Goal: Information Seeking & Learning: Check status

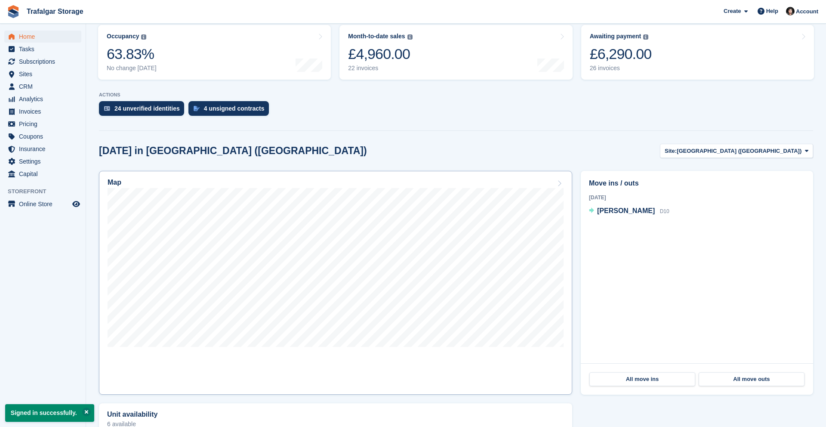
scroll to position [18, 0]
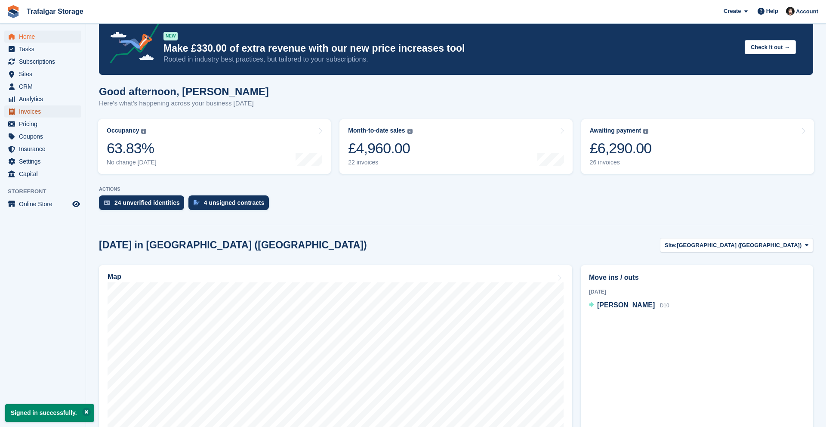
click at [33, 111] on span "Invoices" at bounding box center [45, 111] width 52 height 12
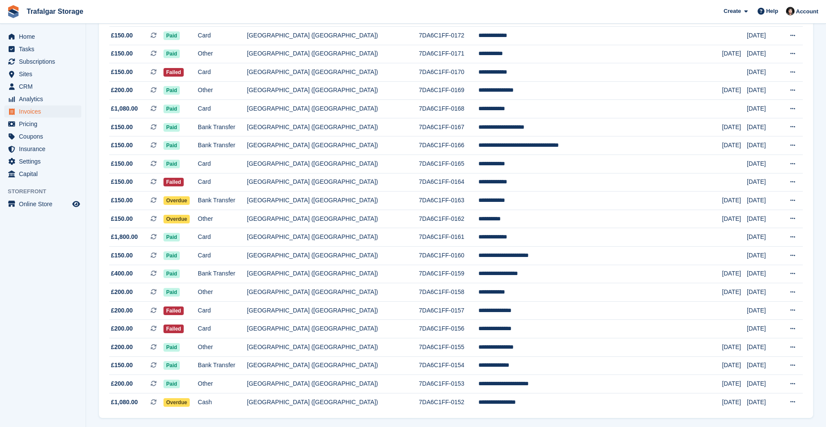
scroll to position [698, 0]
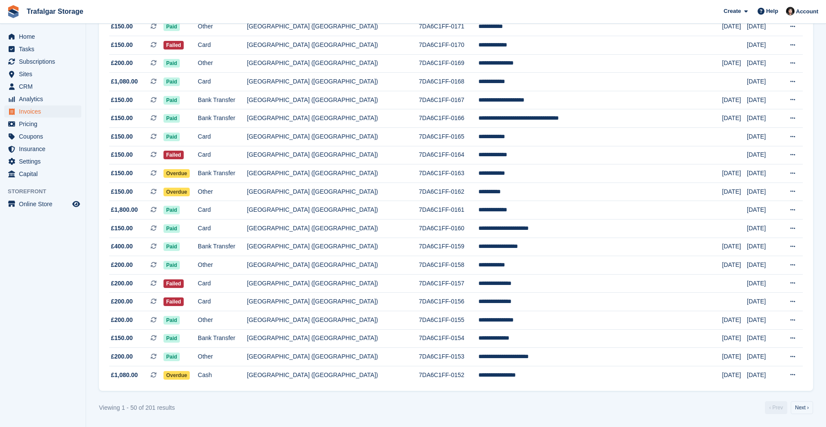
click at [809, 406] on link "Next ›" at bounding box center [801, 407] width 22 height 13
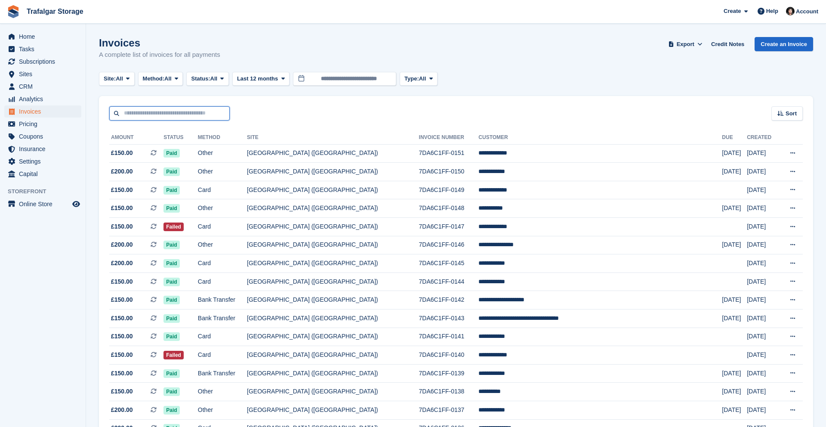
click at [148, 112] on input "text" at bounding box center [169, 113] width 120 height 14
type input "*"
type input "******"
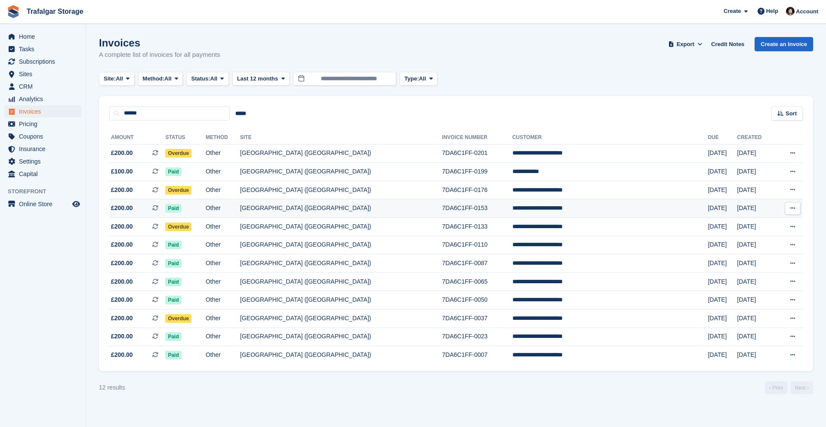
click at [791, 204] on button at bounding box center [792, 208] width 16 height 13
click at [748, 205] on td "[DATE]" at bounding box center [756, 208] width 38 height 18
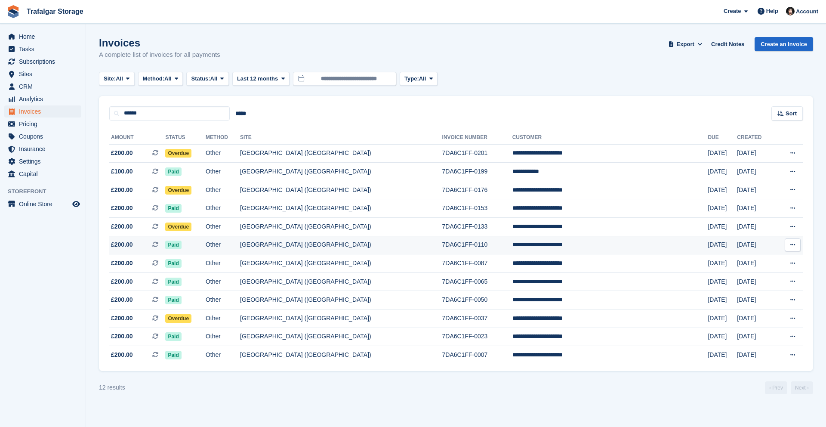
click at [240, 247] on td "Other" at bounding box center [223, 245] width 34 height 18
click at [206, 188] on td "Overdue" at bounding box center [185, 190] width 40 height 18
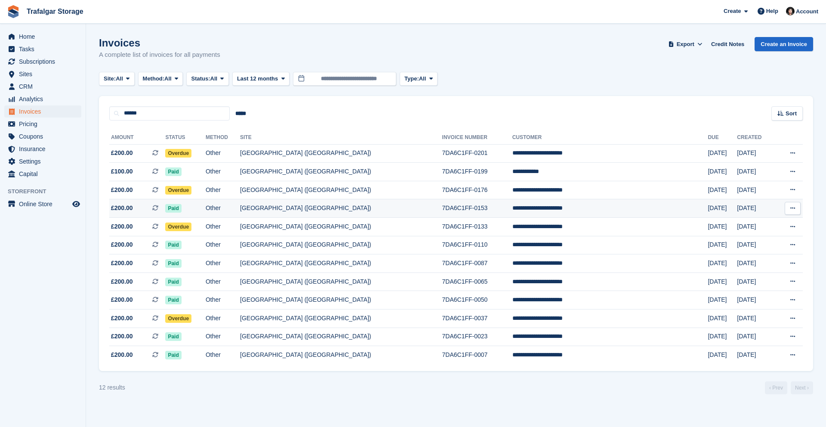
click at [206, 214] on td "Paid" at bounding box center [185, 208] width 40 height 18
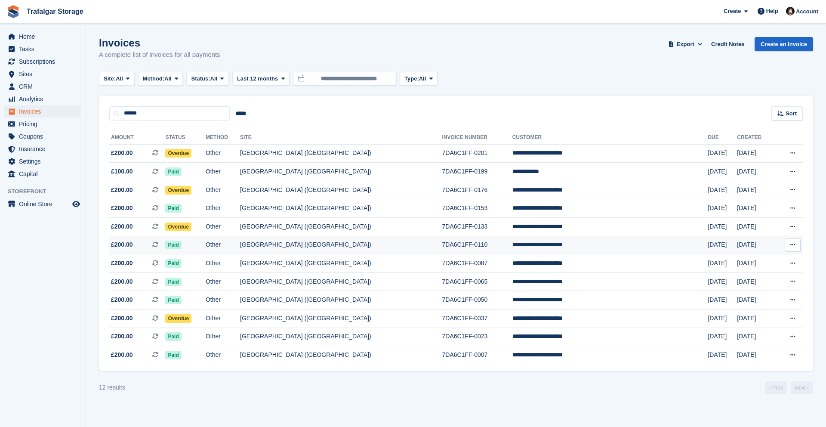
click at [366, 239] on td "[GEOGRAPHIC_DATA] ([GEOGRAPHIC_DATA])" at bounding box center [341, 245] width 202 height 18
click at [240, 243] on td "Other" at bounding box center [223, 245] width 34 height 18
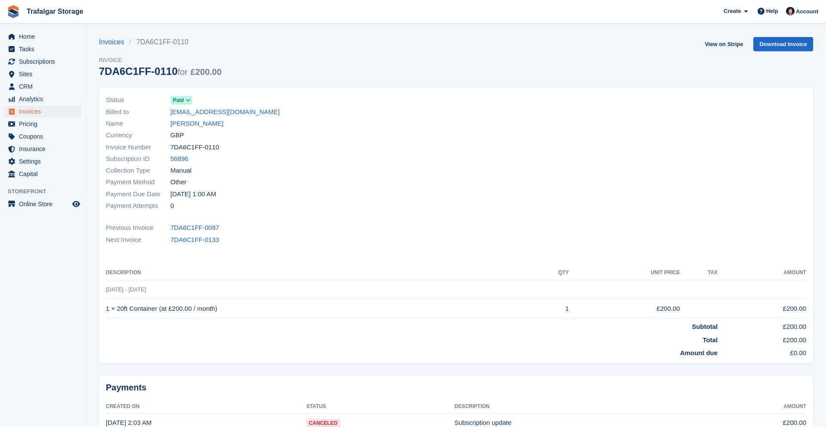
click at [188, 99] on icon at bounding box center [188, 100] width 5 height 5
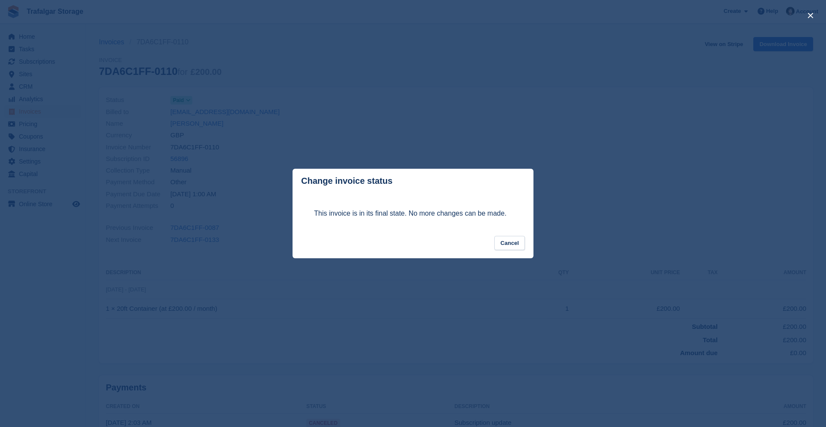
click at [547, 329] on div "close" at bounding box center [413, 213] width 826 height 427
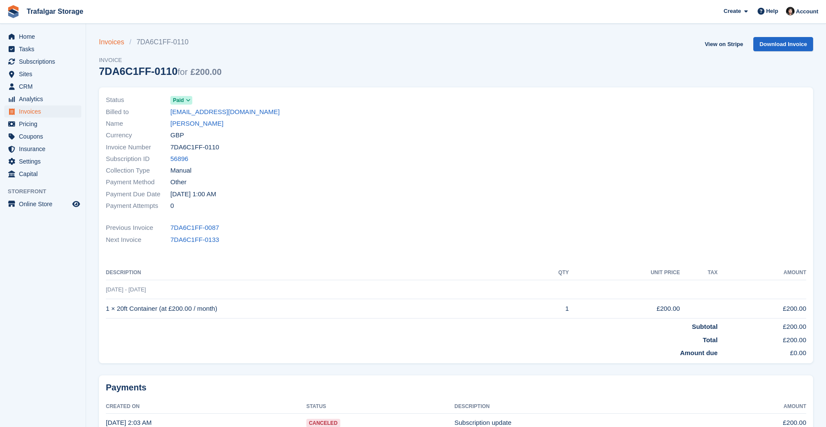
click at [111, 39] on link "Invoices" at bounding box center [114, 42] width 31 height 10
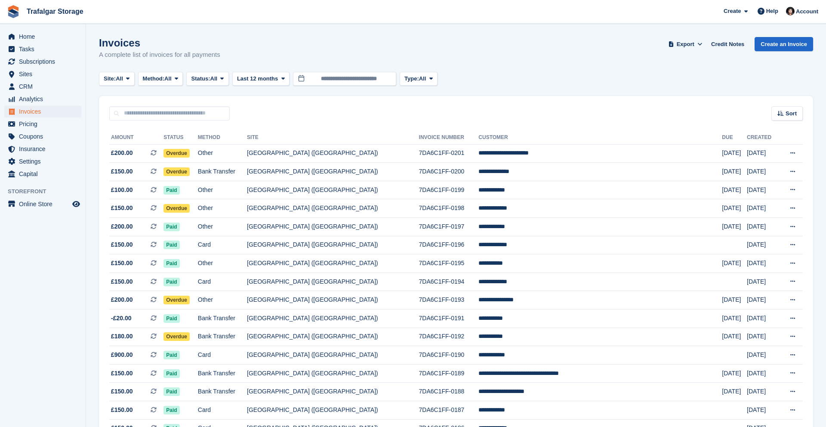
click at [157, 117] on input "text" at bounding box center [169, 113] width 120 height 14
type input "******"
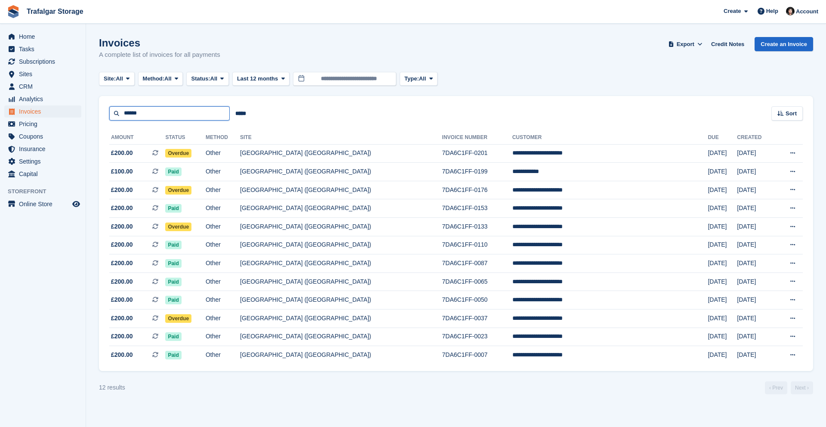
click at [181, 113] on input "******" at bounding box center [169, 113] width 120 height 14
click at [397, 230] on td "[GEOGRAPHIC_DATA] ([GEOGRAPHIC_DATA])" at bounding box center [341, 227] width 202 height 18
click at [206, 246] on td "Paid" at bounding box center [185, 245] width 40 height 18
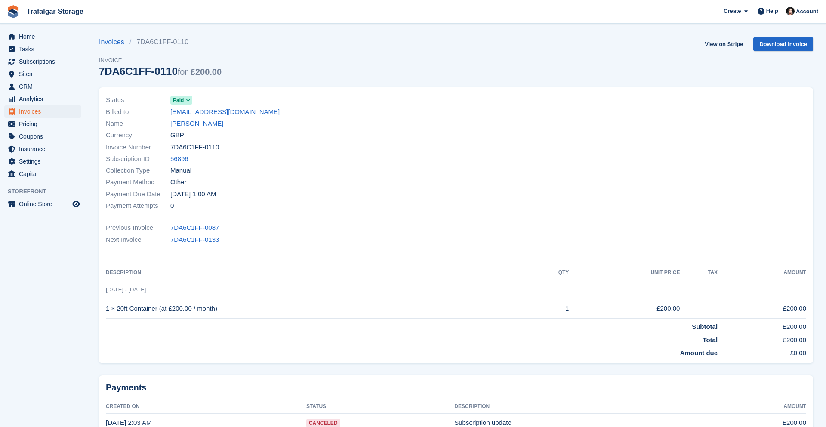
click at [189, 101] on icon at bounding box center [188, 100] width 5 height 5
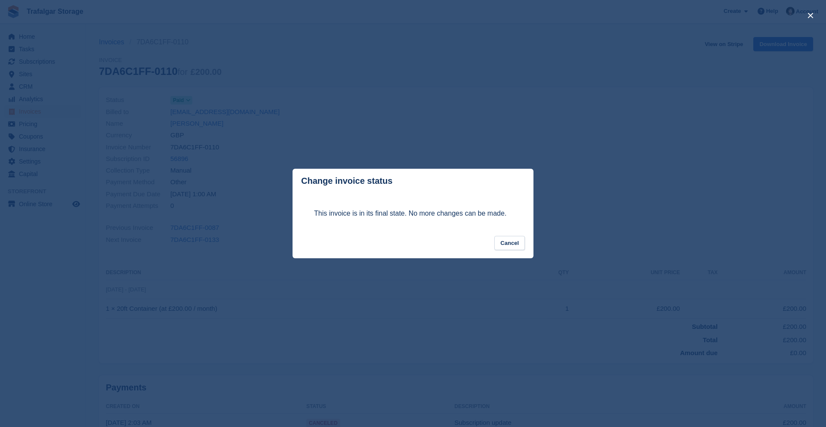
click at [383, 145] on div "close" at bounding box center [413, 213] width 826 height 427
